Goal: Transaction & Acquisition: Book appointment/travel/reservation

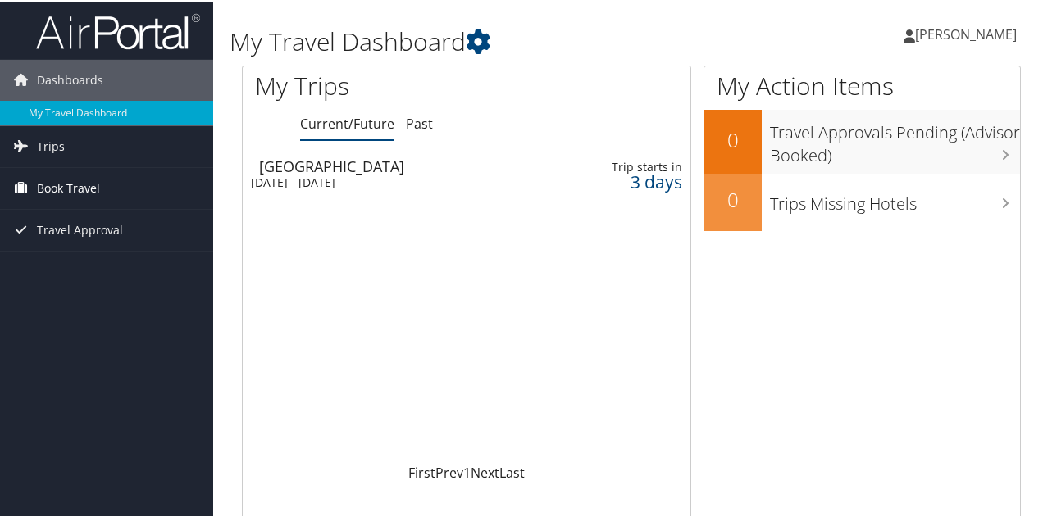
click at [109, 184] on link "Book Travel" at bounding box center [106, 186] width 213 height 41
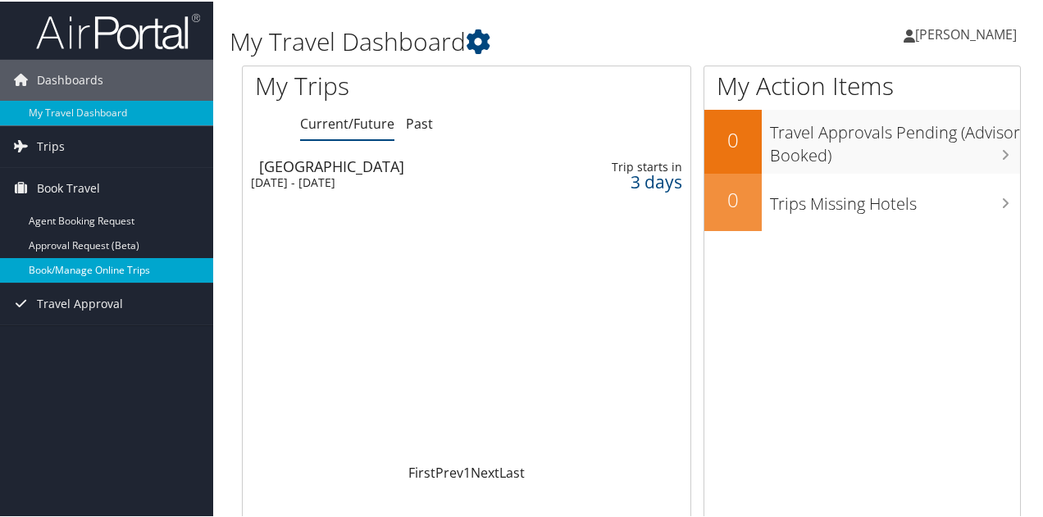
click at [115, 269] on link "Book/Manage Online Trips" at bounding box center [106, 269] width 213 height 25
